Goal: Information Seeking & Learning: Learn about a topic

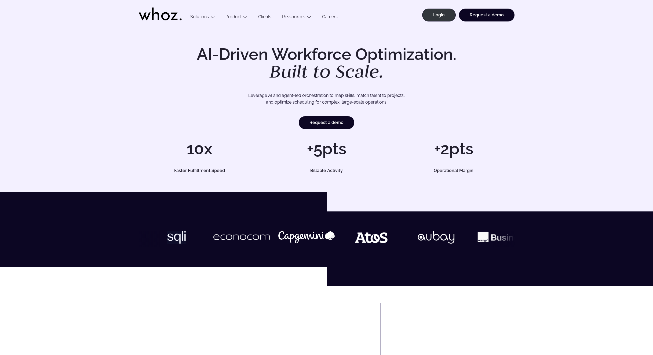
click at [259, 18] on link "Clients" at bounding box center [265, 17] width 24 height 7
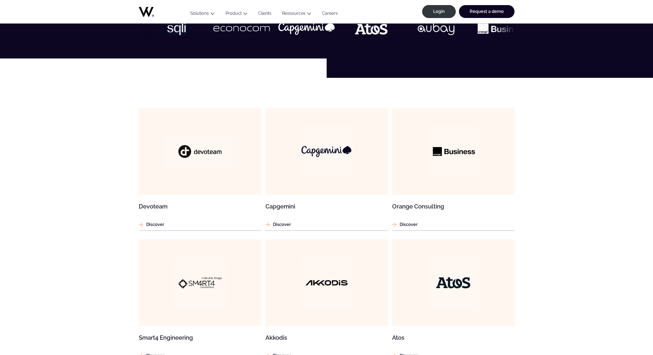
scroll to position [285, 0]
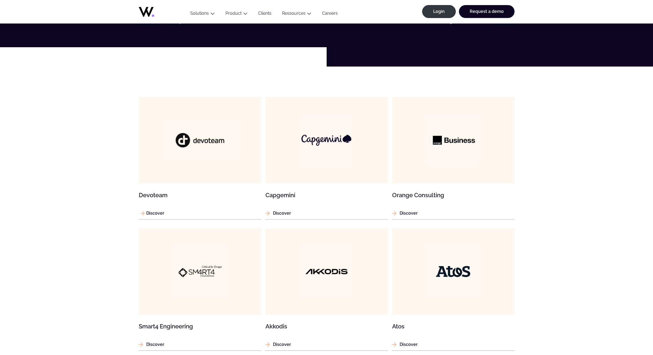
click at [219, 126] on img at bounding box center [199, 140] width 75 height 39
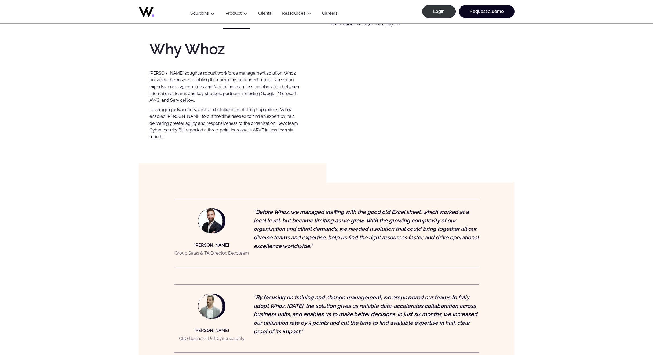
scroll to position [334, 0]
